Goal: Transaction & Acquisition: Book appointment/travel/reservation

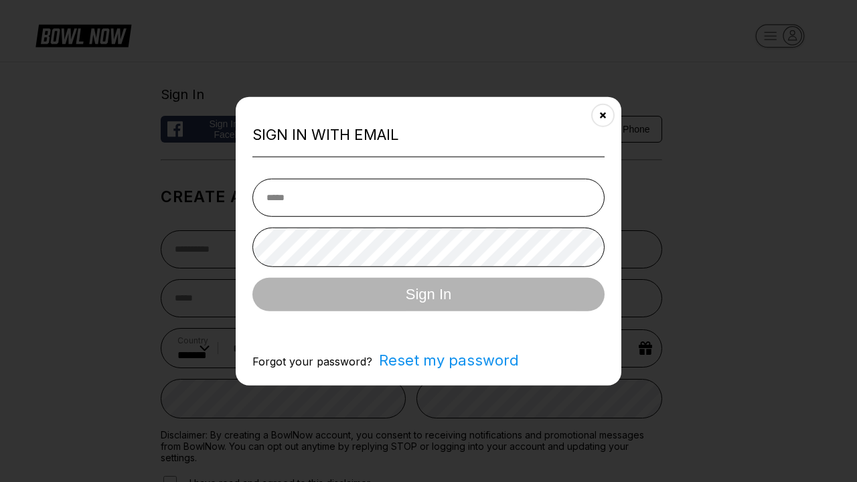
select select "**"
type input "**********"
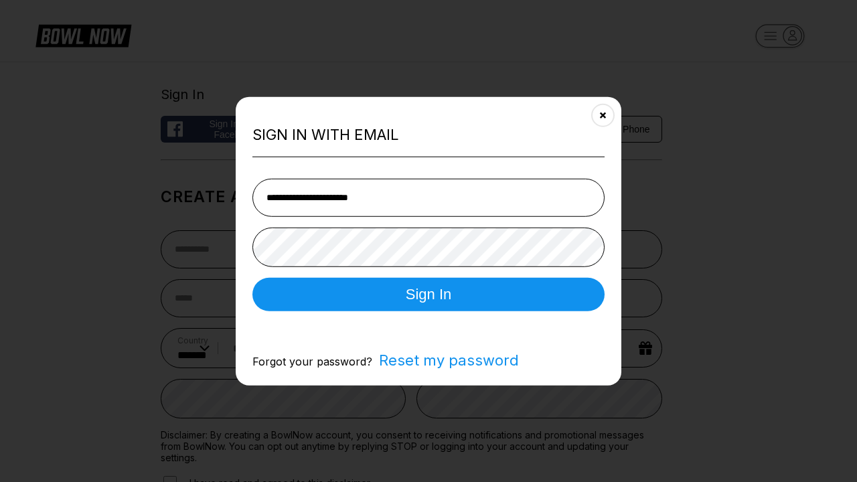
click at [429, 295] on button "Sign In" at bounding box center [428, 293] width 352 height 33
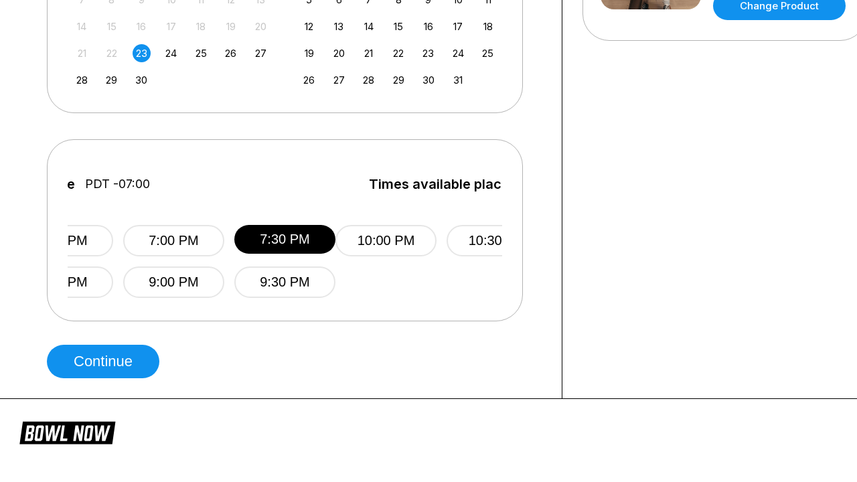
click at [106, 362] on button "Continue" at bounding box center [103, 361] width 113 height 33
